Goal: Task Accomplishment & Management: Manage account settings

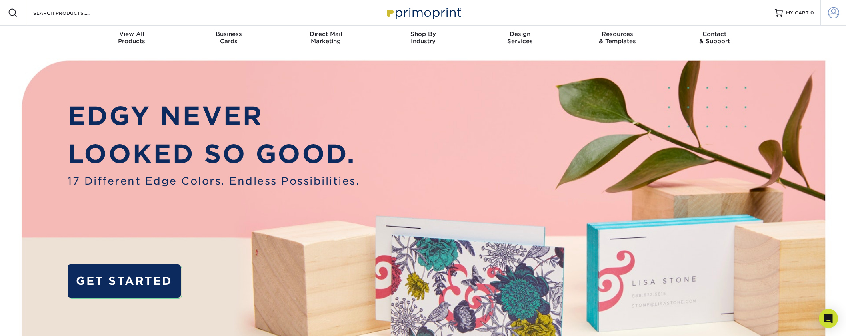
click at [828, 14] on span at bounding box center [833, 12] width 11 height 11
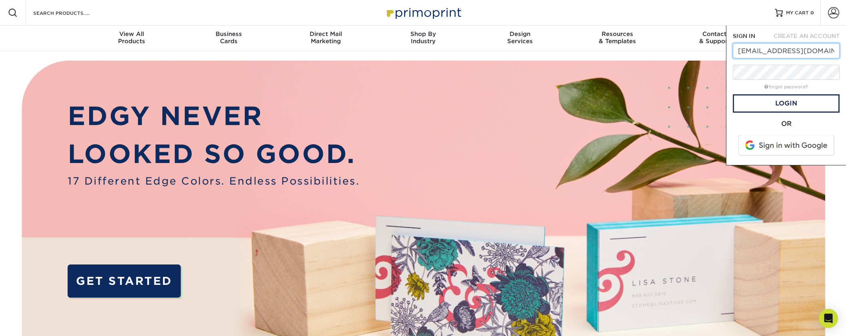
type input "mkt@harlem125.com"
click at [786, 148] on span at bounding box center [787, 145] width 102 height 21
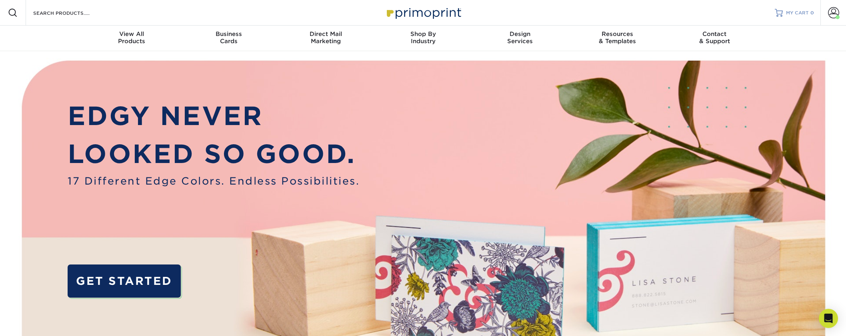
click at [804, 13] on span "MY CART" at bounding box center [797, 13] width 23 height 7
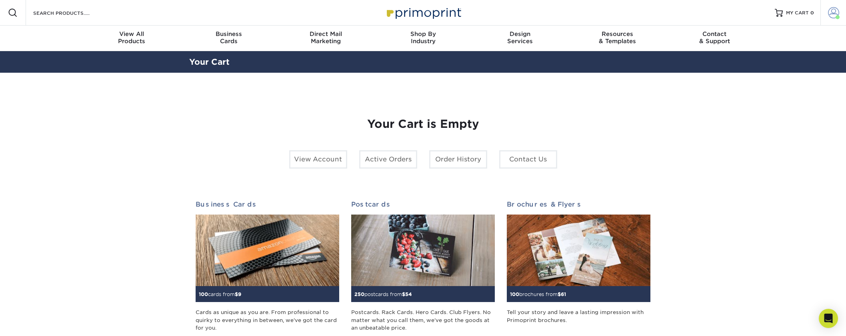
click at [836, 13] on span at bounding box center [833, 12] width 11 height 11
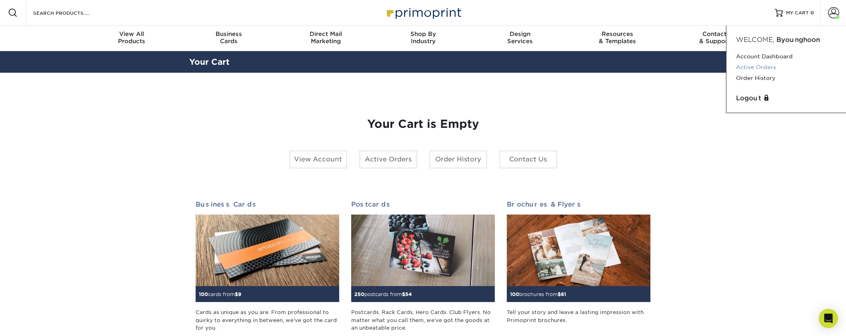
click at [771, 69] on link "Active Orders" at bounding box center [786, 67] width 100 height 11
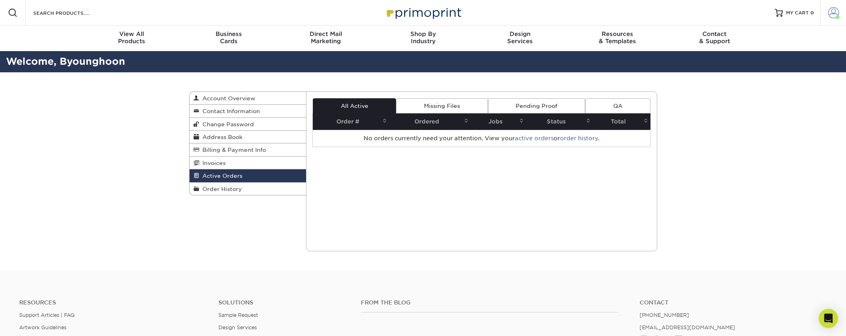
click at [831, 14] on span at bounding box center [833, 12] width 11 height 11
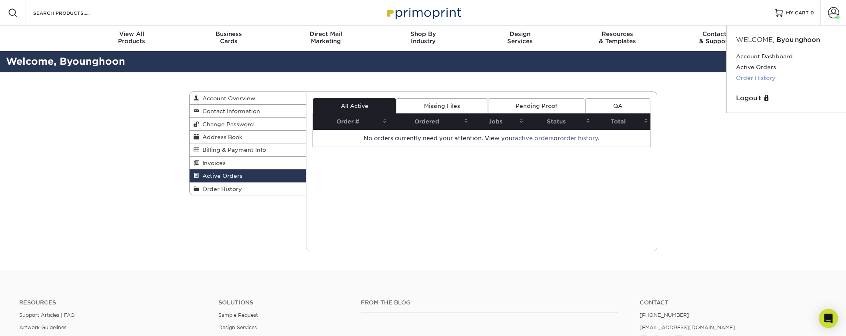
click at [761, 79] on link "Order History" at bounding box center [786, 78] width 100 height 11
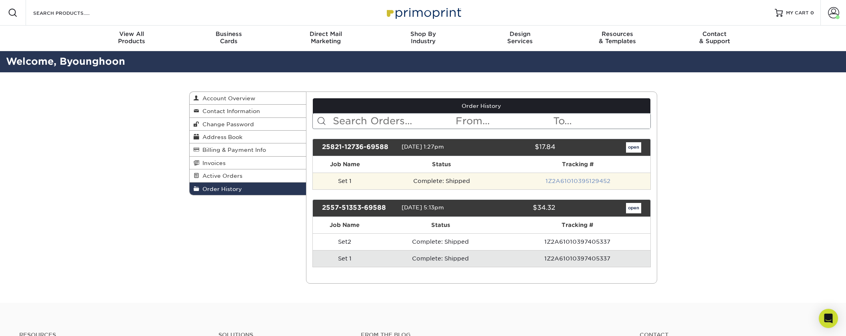
click at [565, 182] on link "1Z2A61010395129452" at bounding box center [577, 181] width 65 height 6
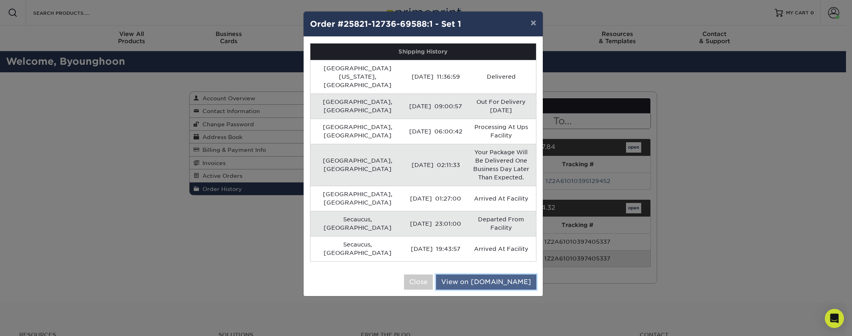
click at [506, 275] on link "View on UPS.com" at bounding box center [486, 282] width 100 height 15
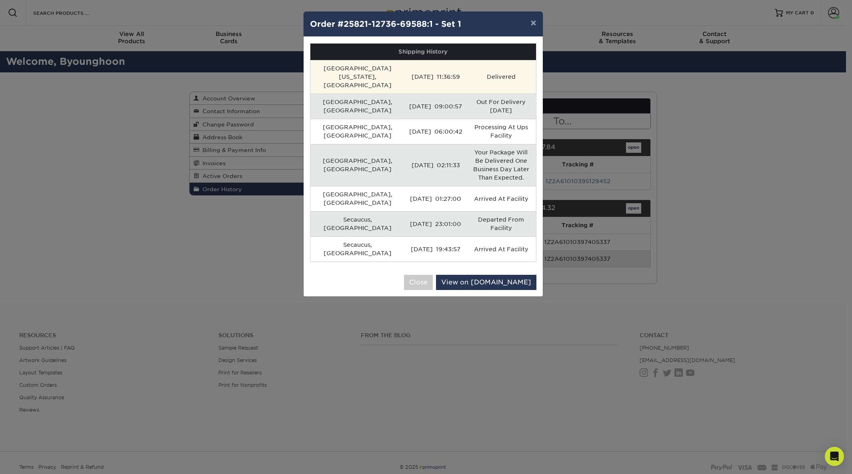
click at [426, 79] on td "08/25/2025 11:36:59" at bounding box center [435, 77] width 61 height 34
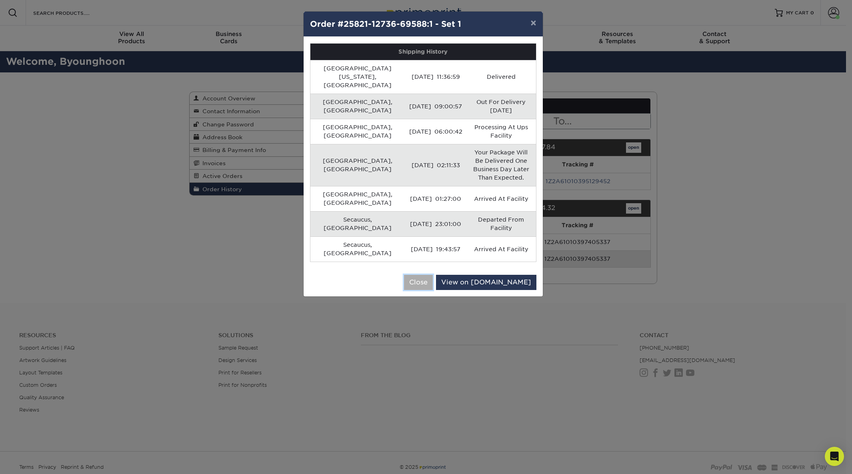
click at [433, 275] on button "Close" at bounding box center [418, 282] width 29 height 15
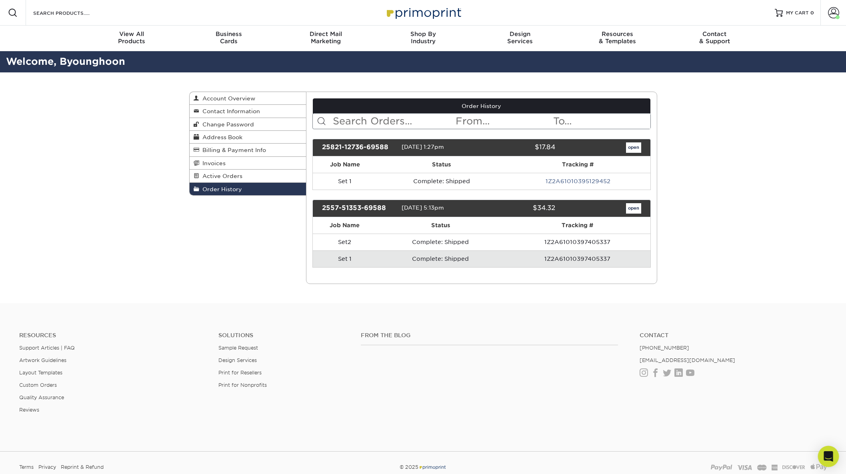
click at [831, 336] on icon "Open Intercom Messenger" at bounding box center [827, 456] width 9 height 10
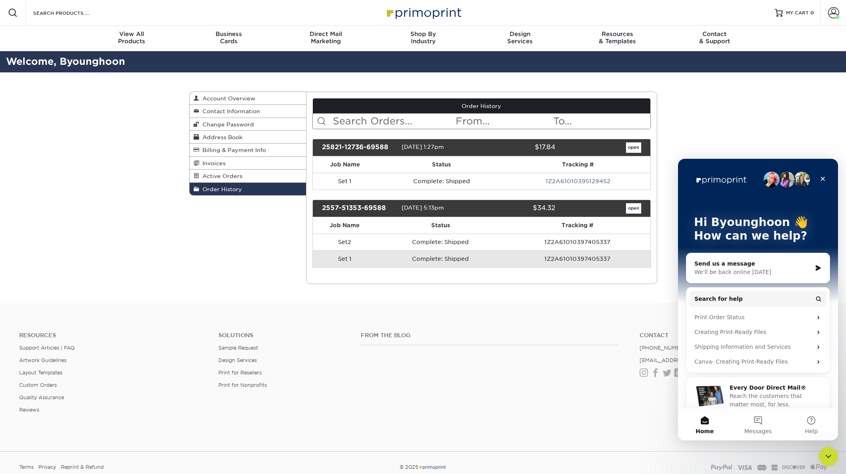
click at [763, 273] on div "We'll be back online tomorrow" at bounding box center [752, 272] width 117 height 8
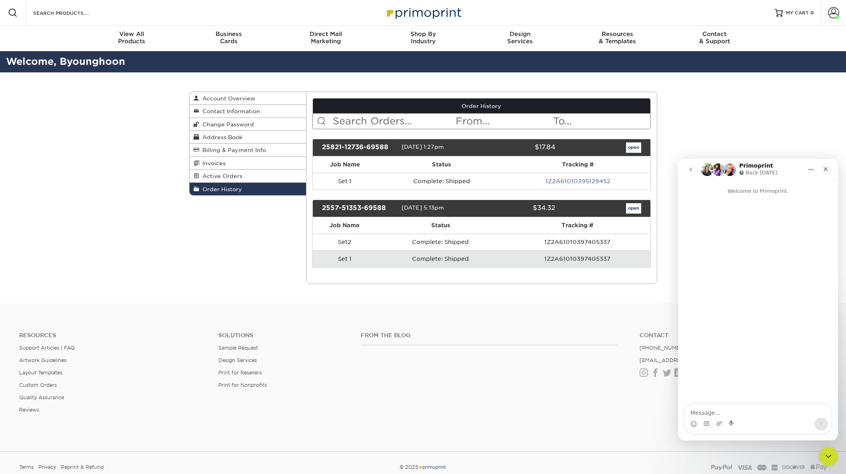
click at [741, 336] on textarea "Message…" at bounding box center [757, 411] width 146 height 14
drag, startPoint x: 615, startPoint y: 182, endPoint x: 547, endPoint y: 182, distance: 68.0
click at [547, 182] on td "1Z2A61010395129452" at bounding box center [577, 181] width 144 height 17
copy link "1Z2A61010395129452"
drag, startPoint x: 582, startPoint y: 162, endPoint x: 593, endPoint y: 161, distance: 11.7
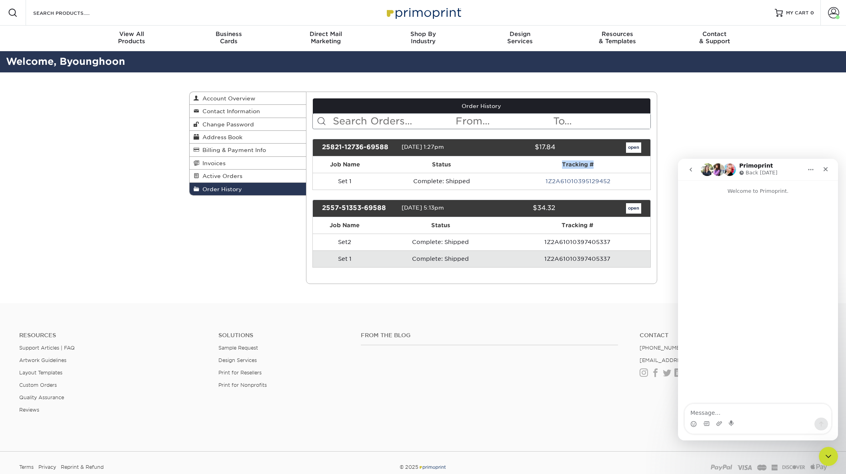
click at [593, 161] on th "Tracking #" at bounding box center [577, 164] width 144 height 16
copy th "Tracking #"
click at [734, 336] on textarea "Message…" at bounding box center [757, 411] width 146 height 14
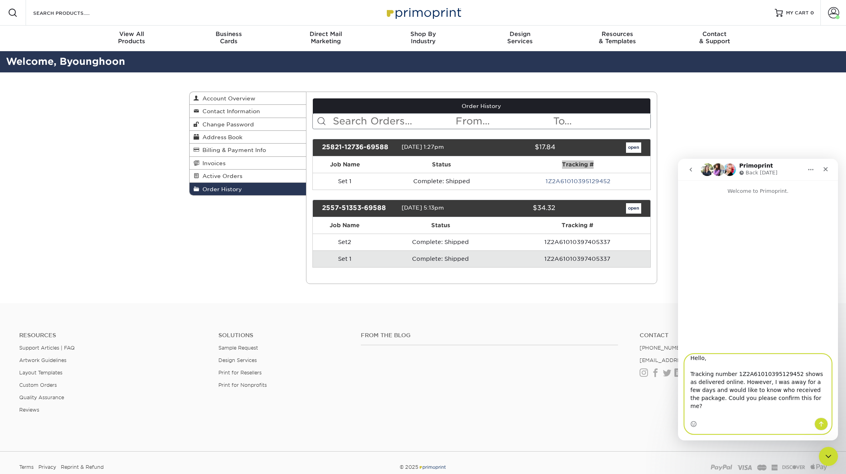
scroll to position [6, 0]
type textarea "Hello, Tracking number 1Z2A61010395129452 shows as delivered online. However, I…"
click at [821, 336] on icon "Send a message…" at bounding box center [821, 424] width 6 height 6
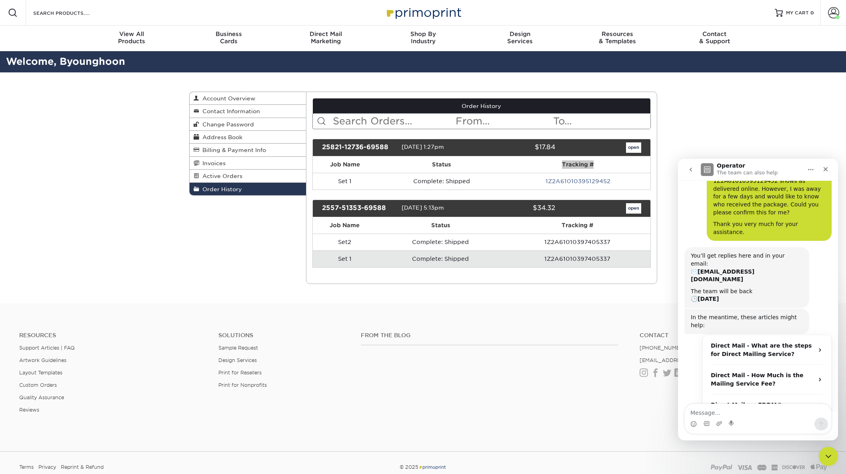
scroll to position [53, 0]
drag, startPoint x: 692, startPoint y: 240, endPoint x: 795, endPoint y: 265, distance: 105.8
click at [792, 267] on div "You’ll get replies here and in your email: ✉️ mkt@harlem125.com The team will b…" at bounding box center [746, 276] width 112 height 51
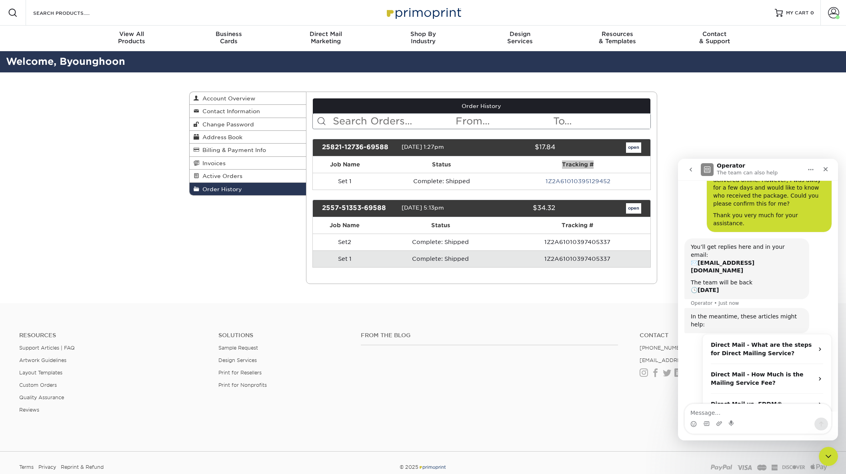
scroll to position [61, 0]
click at [779, 278] on div "The team will be back 🕒 Tomorrow" at bounding box center [746, 286] width 112 height 16
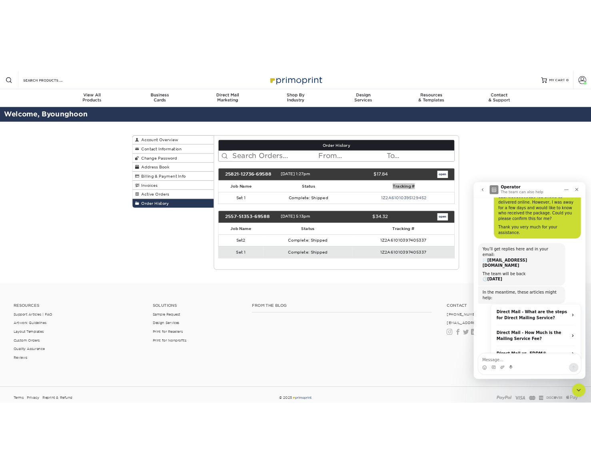
scroll to position [53, 0]
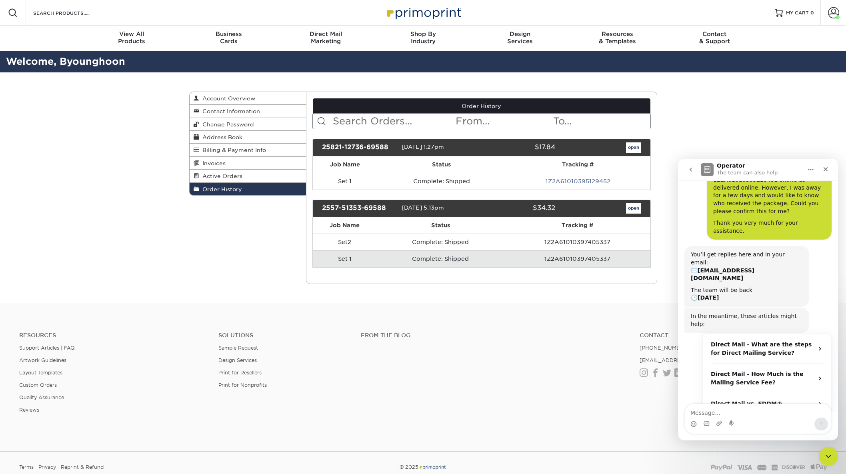
click at [581, 336] on div "From the Blog" at bounding box center [494, 357] width 279 height 51
drag, startPoint x: 540, startPoint y: 182, endPoint x: 606, endPoint y: 183, distance: 65.6
click at [614, 179] on td "1Z2A61010395129452" at bounding box center [577, 181] width 144 height 17
copy link "1Z2A61010395129452"
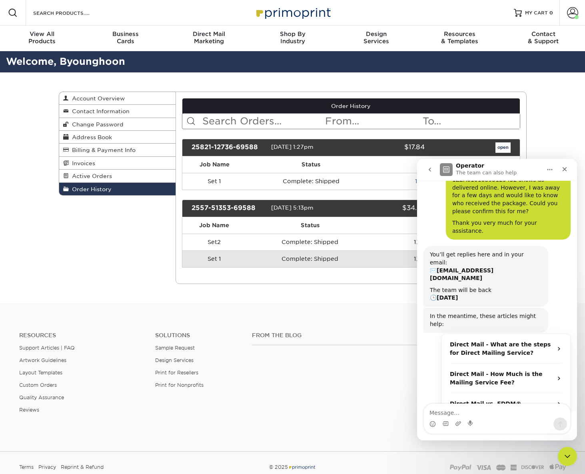
drag, startPoint x: 155, startPoint y: 225, endPoint x: 204, endPoint y: 214, distance: 50.1
click at [155, 225] on div "Order History Account Overview Contact Information Change Password Address Book…" at bounding box center [293, 187] width 480 height 231
click at [563, 170] on icon "Close" at bounding box center [565, 169] width 4 height 4
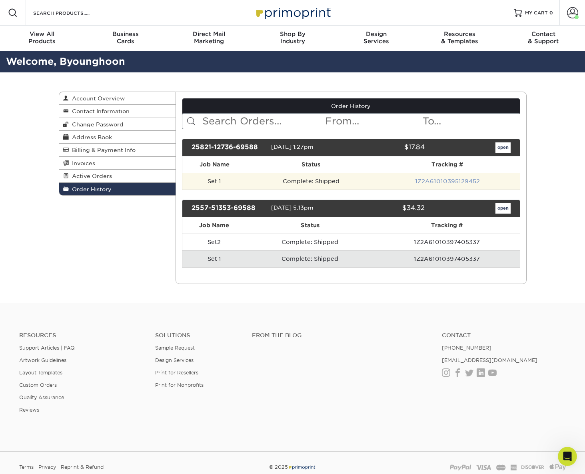
click at [452, 182] on link "1Z2A61010395129452" at bounding box center [447, 181] width 65 height 6
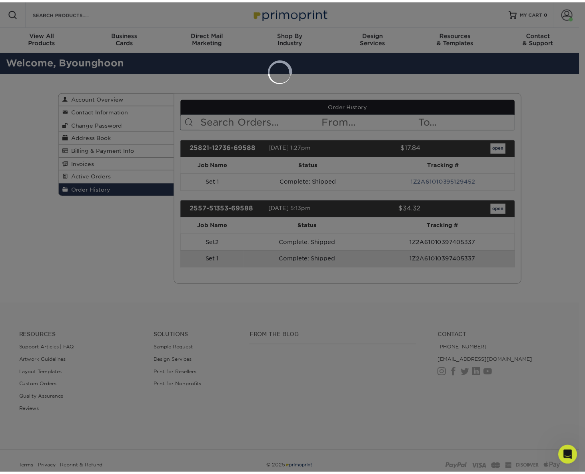
scroll to position [1, 0]
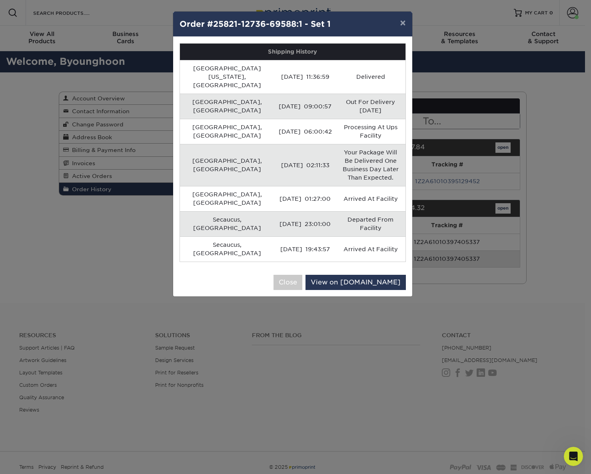
click at [112, 266] on div "× Order #25821-12736-69588:1 - Set 1 Shipping History Port Washington, US 08/25…" at bounding box center [295, 237] width 591 height 474
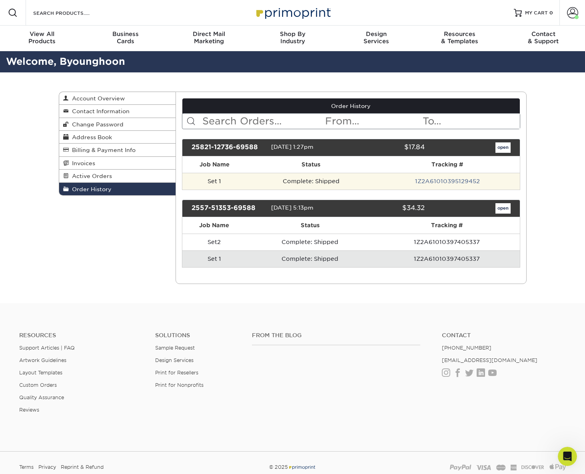
click at [220, 182] on td "Set 1" at bounding box center [214, 181] width 64 height 17
click at [324, 182] on td "Complete: Shipped" at bounding box center [311, 181] width 129 height 17
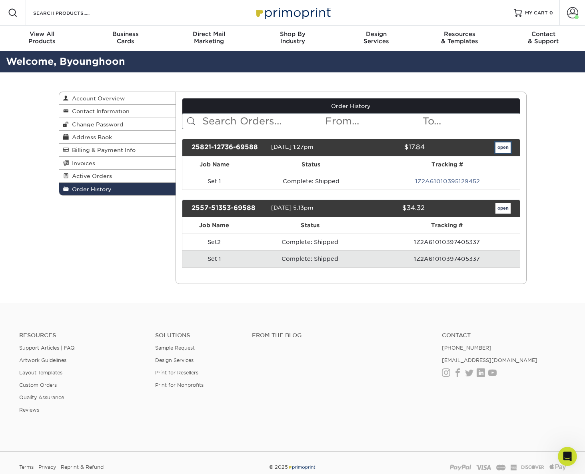
click at [505, 148] on link "open" at bounding box center [502, 147] width 15 height 10
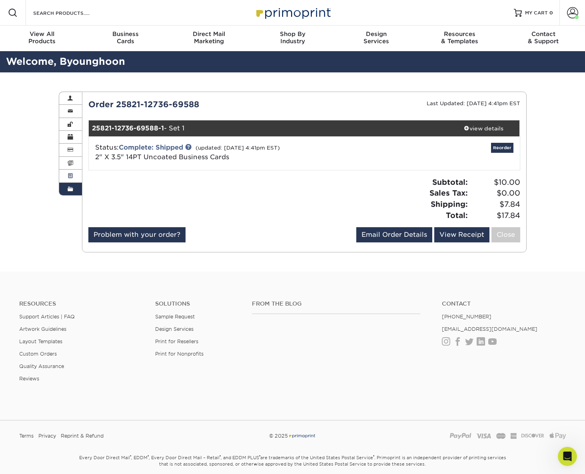
click at [71, 176] on span at bounding box center [71, 176] width 6 height 6
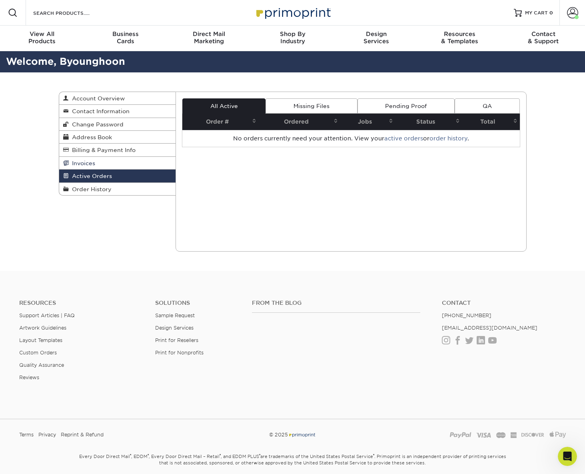
click at [73, 167] on link "Invoices" at bounding box center [117, 163] width 117 height 13
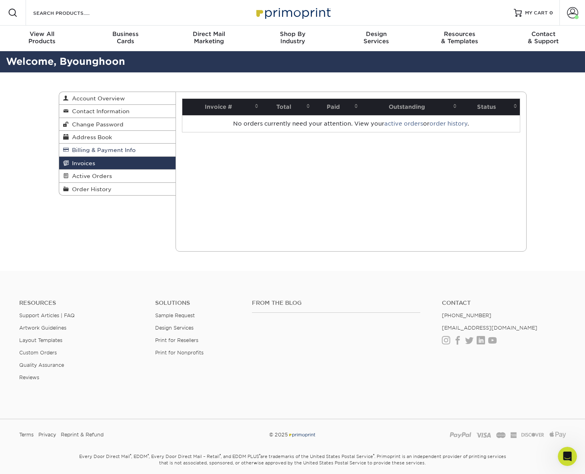
click at [85, 154] on link "Billing & Payment Info" at bounding box center [117, 150] width 117 height 13
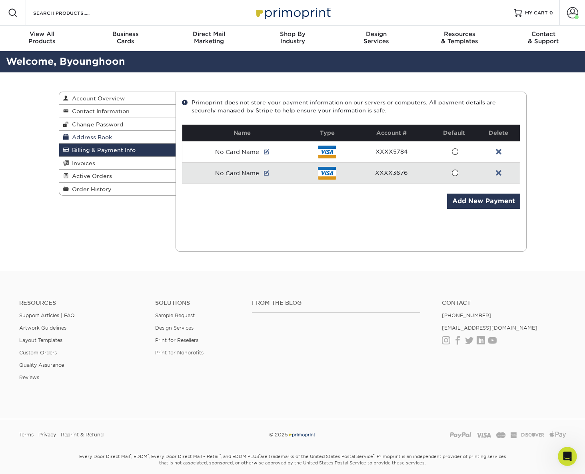
click at [99, 140] on span "Address Book" at bounding box center [90, 137] width 43 height 6
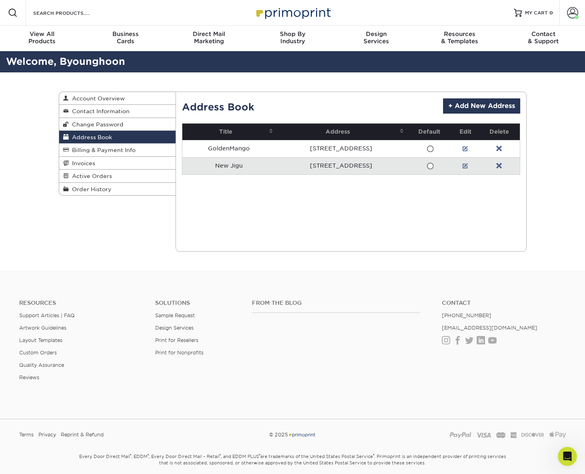
click at [335, 169] on td "10 HARBOR PARK DR" at bounding box center [340, 165] width 131 height 17
click at [222, 168] on td "New Jigu" at bounding box center [228, 165] width 93 height 17
click at [351, 168] on td "10 HARBOR PARK DR" at bounding box center [340, 165] width 131 height 17
click at [468, 168] on link at bounding box center [466, 166] width 6 height 6
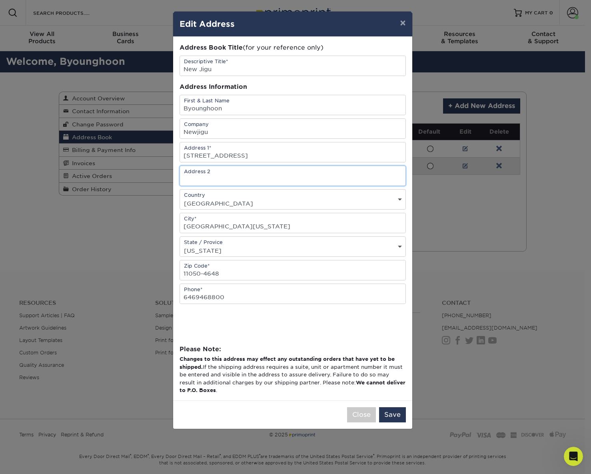
click at [265, 185] on input "text" at bounding box center [292, 176] width 225 height 20
click at [211, 183] on input "text" at bounding box center [292, 176] width 225 height 20
paste input "Suite Number"
type input "Suite Number 101"
click at [389, 336] on button "Save" at bounding box center [392, 414] width 27 height 15
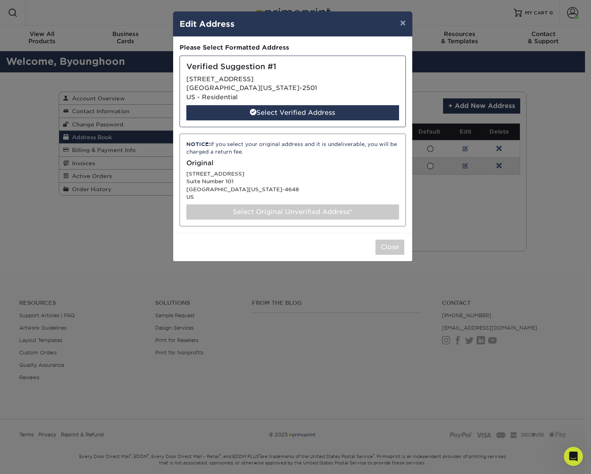
click at [221, 174] on div "NOTICE: If you select your original address and it is undeliverable, you will b…" at bounding box center [293, 180] width 226 height 93
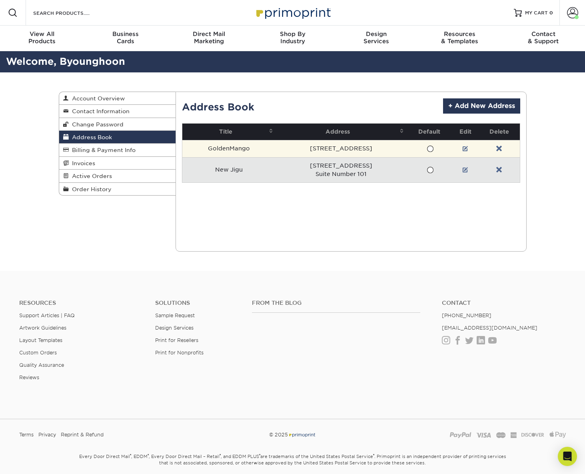
click at [363, 150] on td "[STREET_ADDRESS]" at bounding box center [340, 148] width 131 height 17
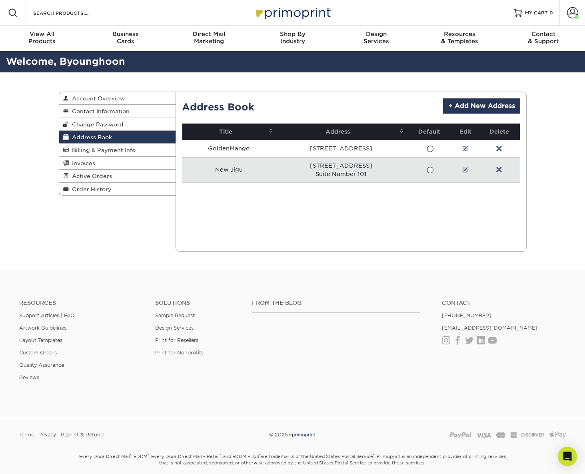
click at [336, 175] on td "10 HARBOR PARK DR Suite Number 101" at bounding box center [340, 169] width 131 height 25
click at [466, 171] on link at bounding box center [466, 170] width 6 height 6
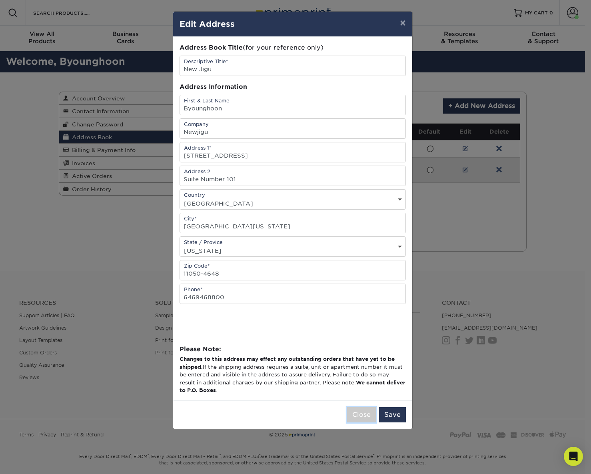
click at [358, 422] on button "Close" at bounding box center [361, 414] width 29 height 15
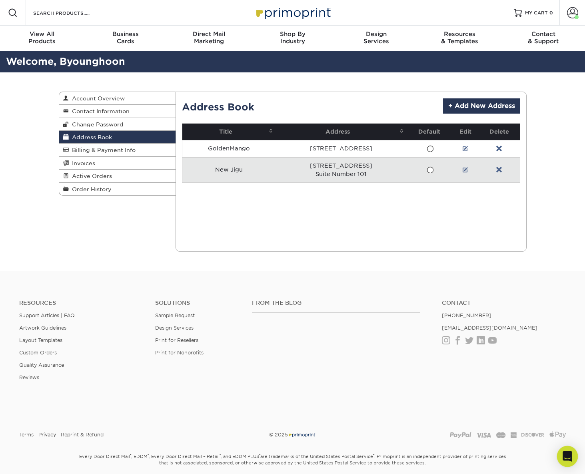
click at [567, 459] on icon "Open Intercom Messenger" at bounding box center [567, 456] width 10 height 10
